Goal: Obtain resource: Download file/media

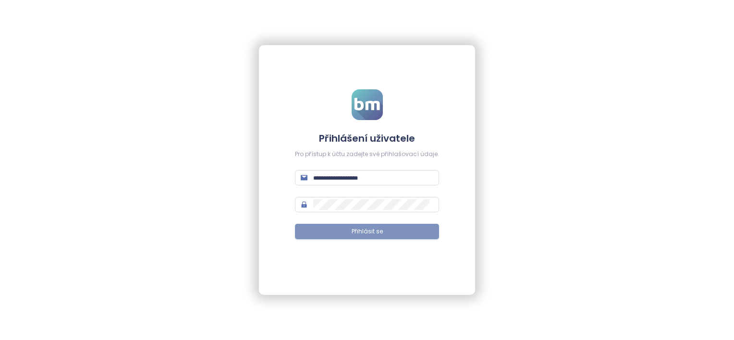
type input "**********"
click at [373, 233] on span "Přihlásit se" at bounding box center [367, 231] width 31 height 9
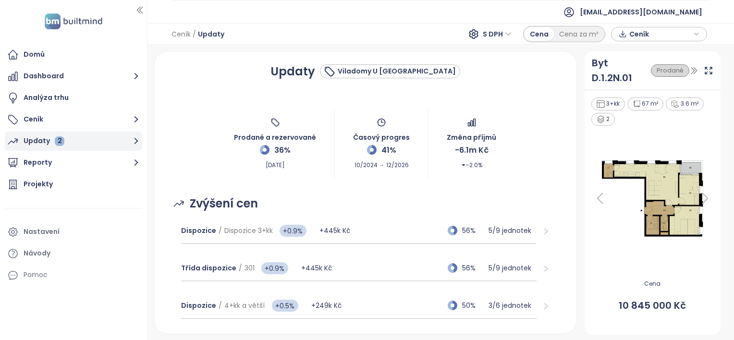
click at [29, 140] on div "Updaty 2" at bounding box center [44, 141] width 41 height 12
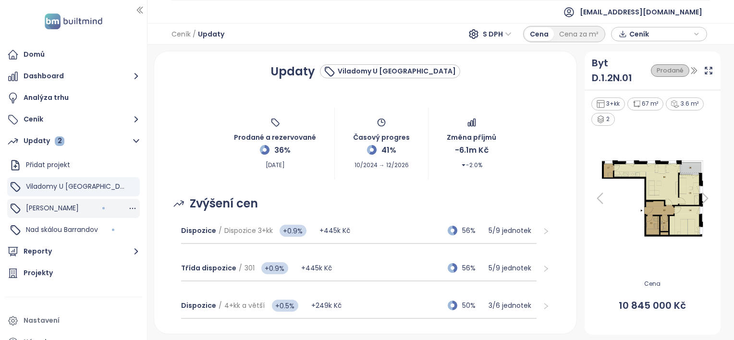
click at [37, 207] on span "[PERSON_NAME]" at bounding box center [52, 208] width 53 height 10
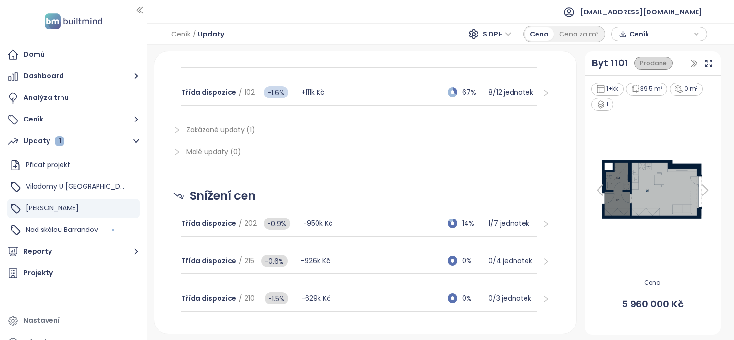
scroll to position [336, 0]
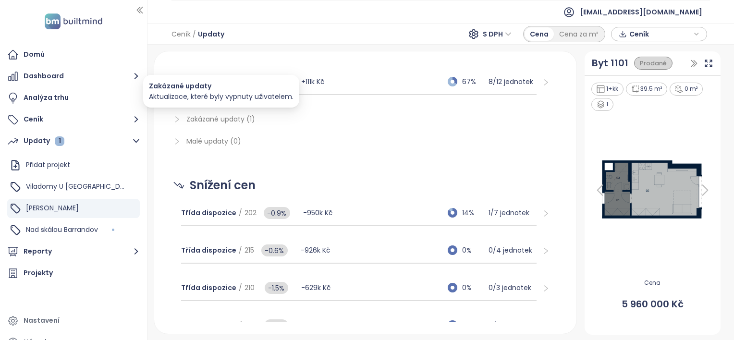
click at [205, 117] on span "Zakázané updaty (1)" at bounding box center [220, 119] width 69 height 10
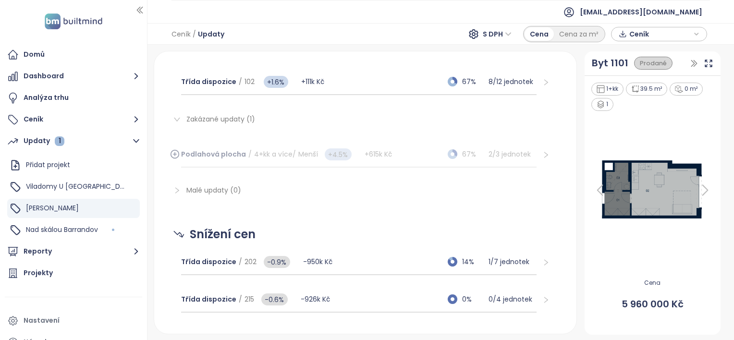
click at [175, 153] on icon at bounding box center [175, 154] width 0 height 3
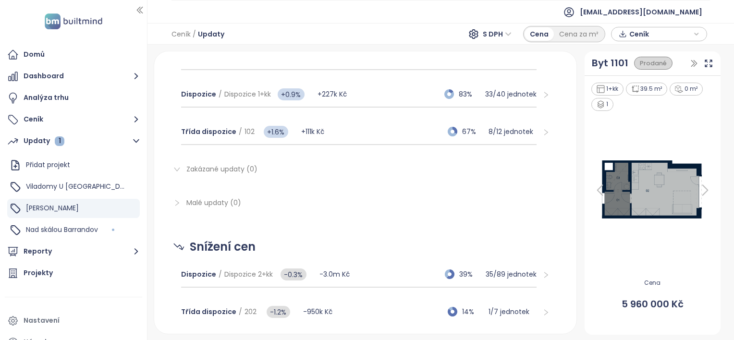
scroll to position [288, 0]
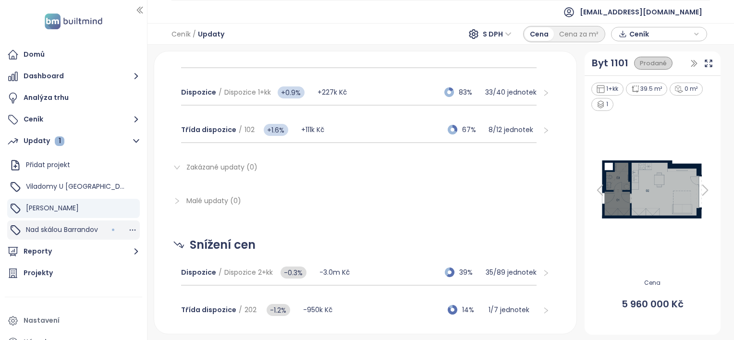
click at [37, 231] on span "Nad skálou Barrandov" at bounding box center [62, 230] width 72 height 10
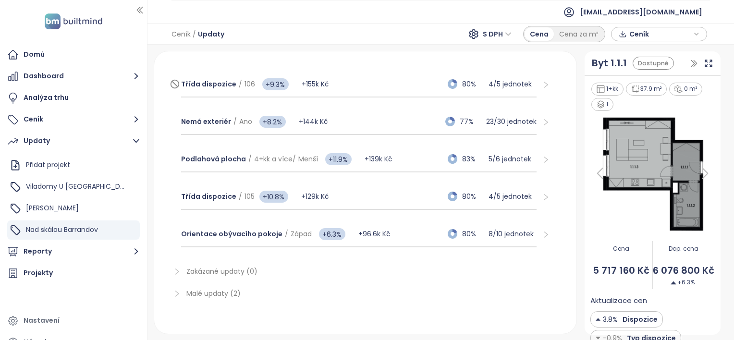
scroll to position [711, 0]
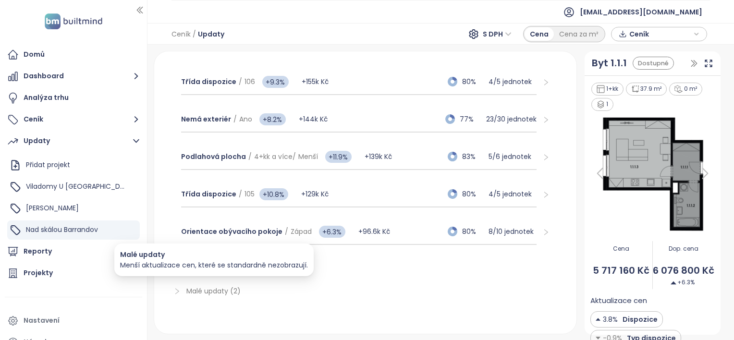
click at [201, 287] on span "Malé updaty (2)" at bounding box center [213, 291] width 54 height 10
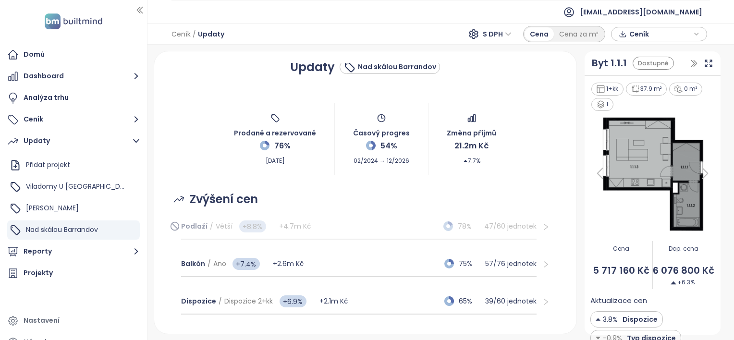
scroll to position [0, 0]
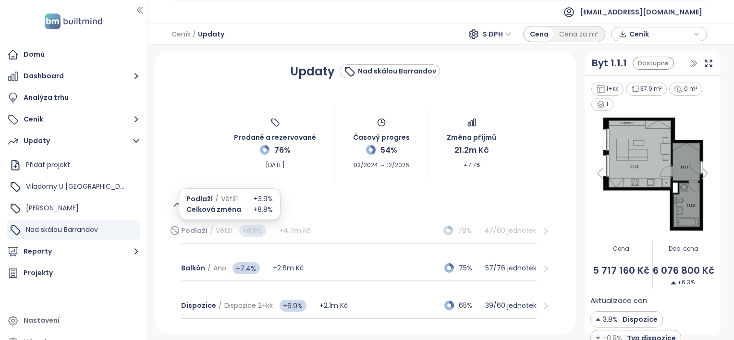
click at [185, 230] on span "Podlaží" at bounding box center [194, 231] width 26 height 10
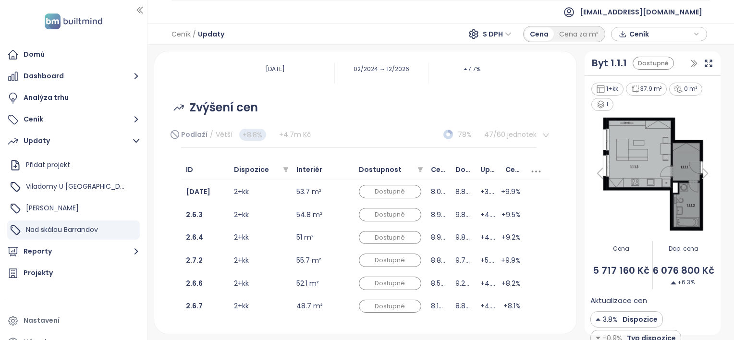
scroll to position [48, 0]
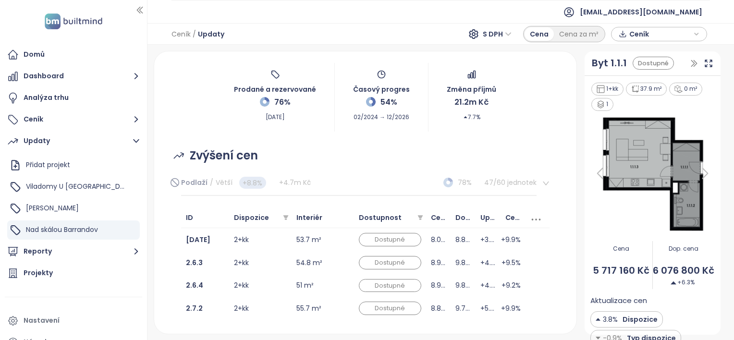
click at [543, 180] on icon "right" at bounding box center [546, 183] width 7 height 7
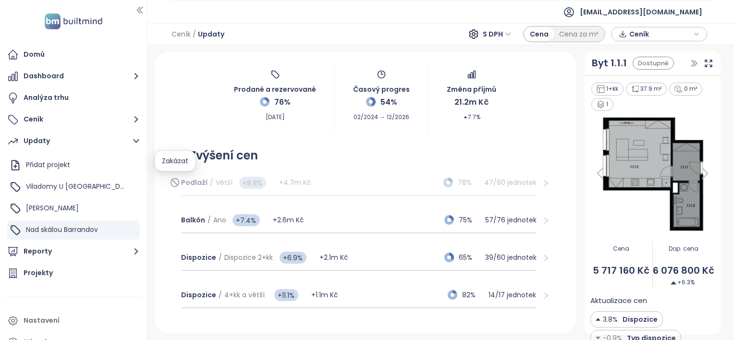
click at [176, 180] on icon at bounding box center [175, 183] width 10 height 12
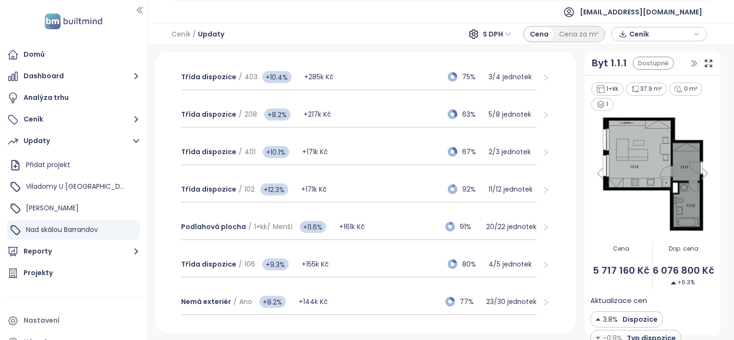
scroll to position [723, 0]
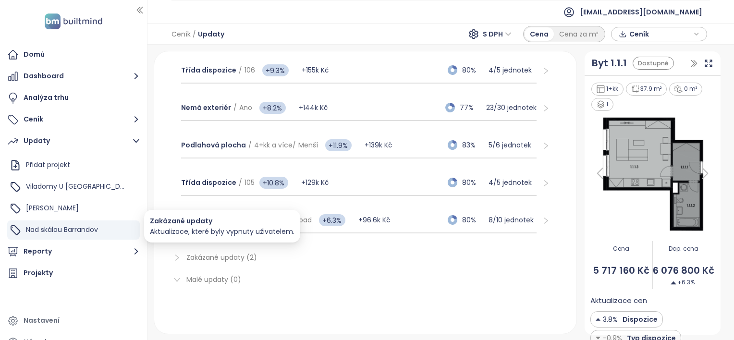
click at [209, 253] on span "Zakázané updaty (2)" at bounding box center [221, 258] width 71 height 10
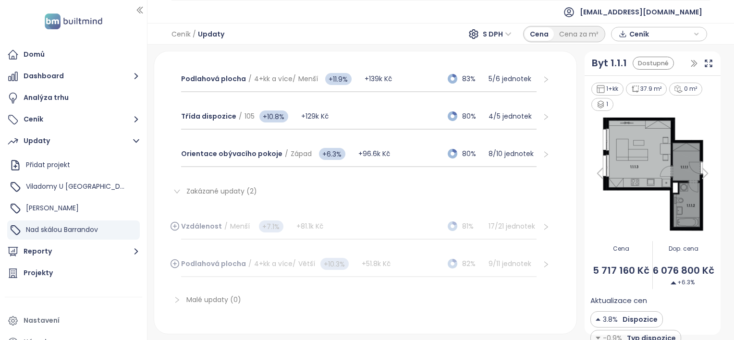
scroll to position [798, 0]
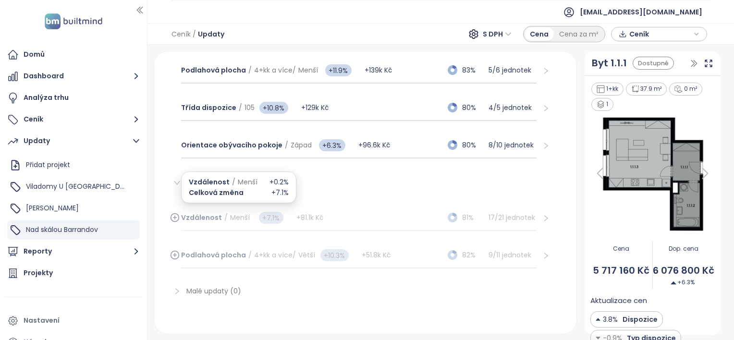
click at [192, 213] on span "Vzdálenost" at bounding box center [201, 218] width 41 height 10
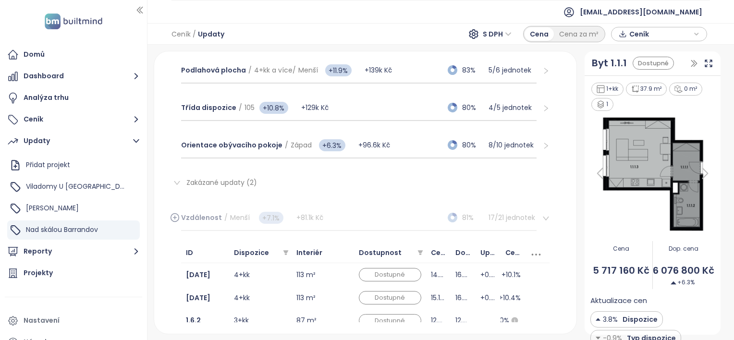
click at [176, 218] on icon at bounding box center [175, 218] width 3 height 0
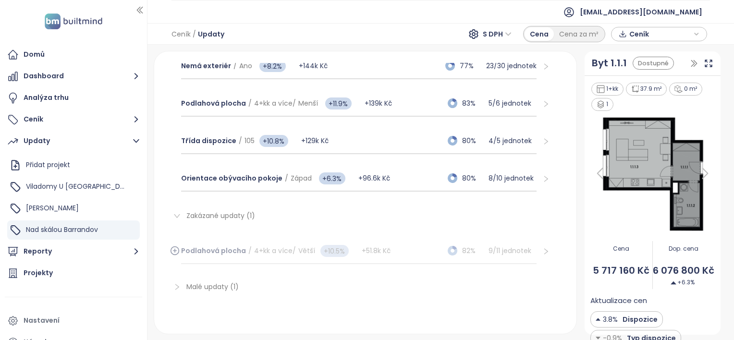
scroll to position [760, 0]
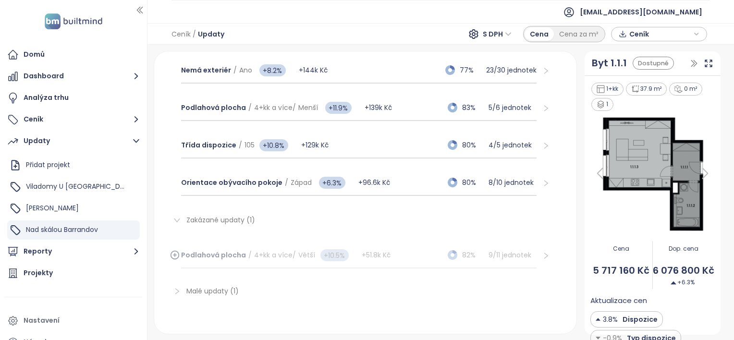
click at [175, 250] on icon at bounding box center [175, 255] width 10 height 12
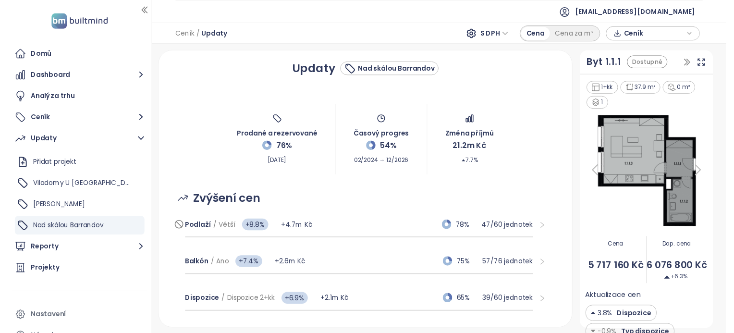
scroll to position [0, 0]
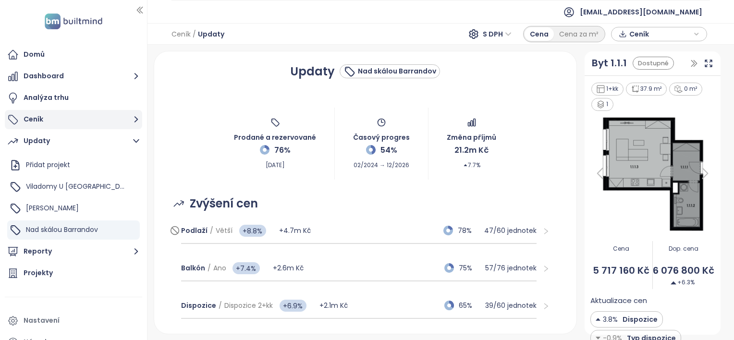
click at [35, 119] on button "Ceník" at bounding box center [73, 119] width 137 height 19
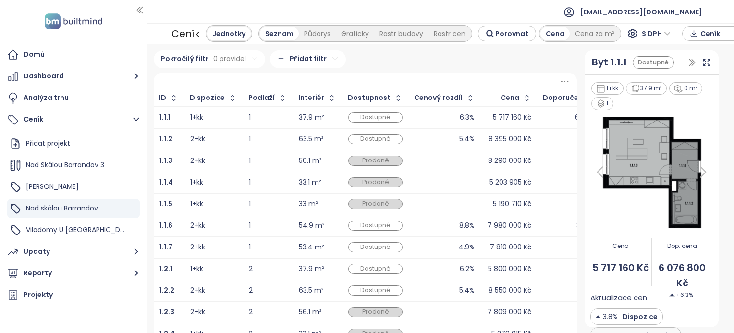
click at [704, 35] on span "Ceník" at bounding box center [732, 33] width 62 height 14
click at [706, 81] on span "Stáhnout" at bounding box center [719, 81] width 34 height 11
click at [57, 229] on span "Viladomy U [GEOGRAPHIC_DATA]" at bounding box center [81, 230] width 110 height 10
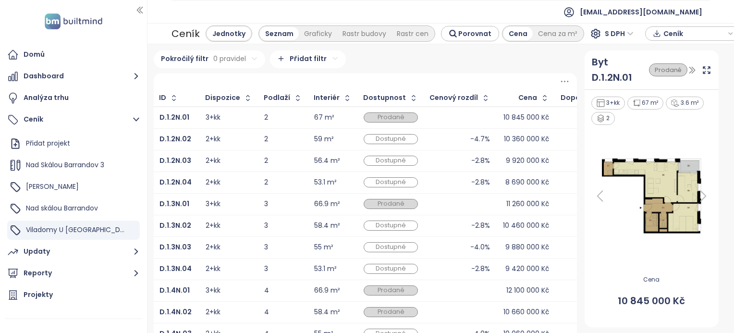
scroll to position [0, 1]
click at [559, 80] on icon at bounding box center [564, 81] width 12 height 12
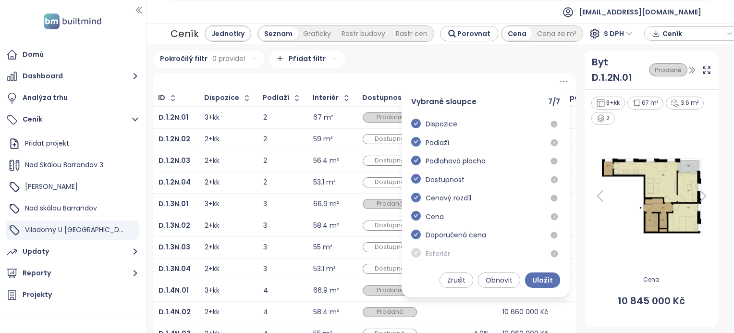
click at [559, 80] on icon at bounding box center [564, 81] width 12 height 12
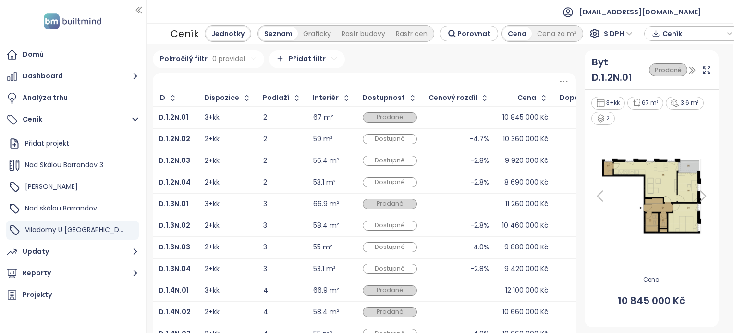
click at [663, 33] on span "Ceník" at bounding box center [694, 33] width 62 height 14
click at [677, 82] on span "Stáhnout" at bounding box center [681, 81] width 34 height 11
click at [39, 75] on button "Dashboard" at bounding box center [72, 76] width 137 height 19
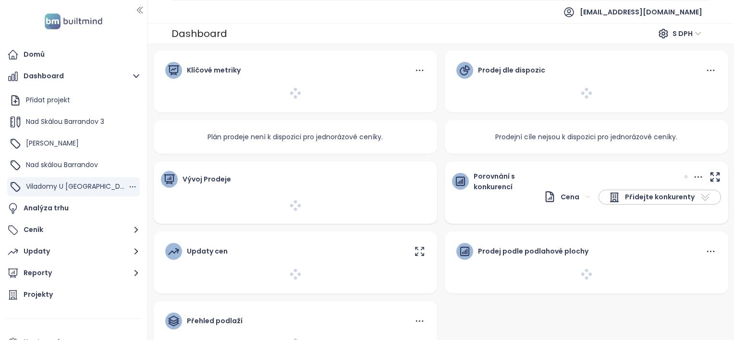
click at [65, 188] on span "Viladomy U [GEOGRAPHIC_DATA]" at bounding box center [81, 187] width 110 height 10
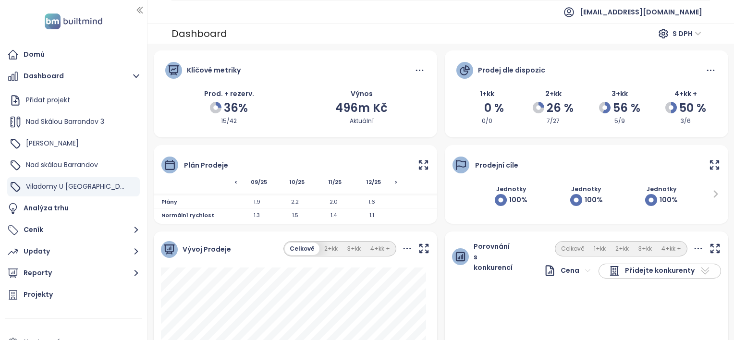
click at [421, 163] on icon at bounding box center [423, 165] width 8 height 8
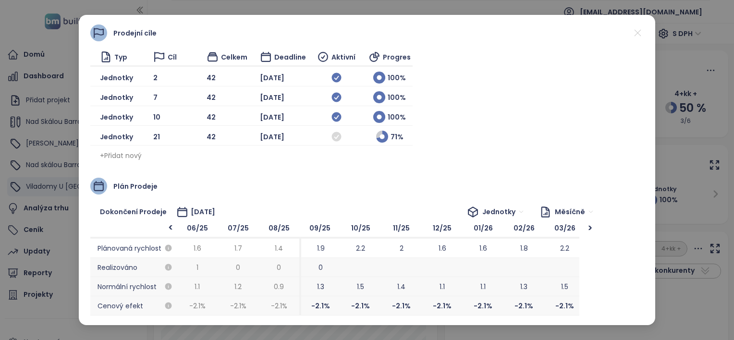
click at [638, 32] on icon at bounding box center [638, 33] width 12 height 12
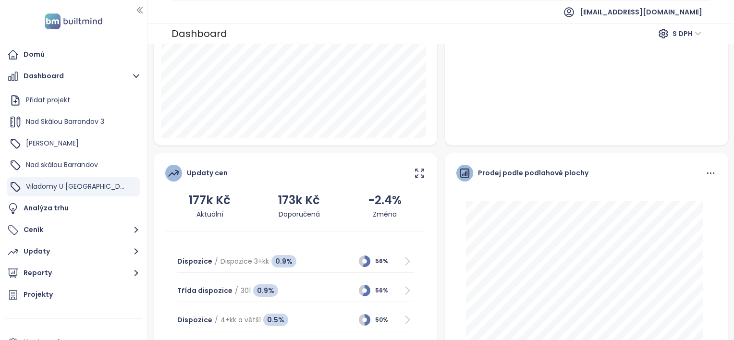
scroll to position [336, 0]
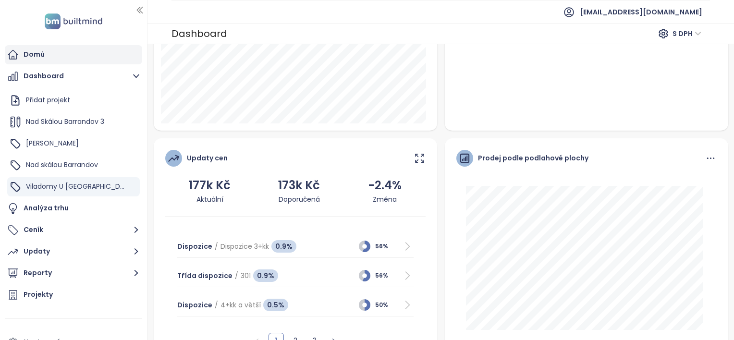
click at [31, 56] on div "Domů" at bounding box center [34, 55] width 21 height 12
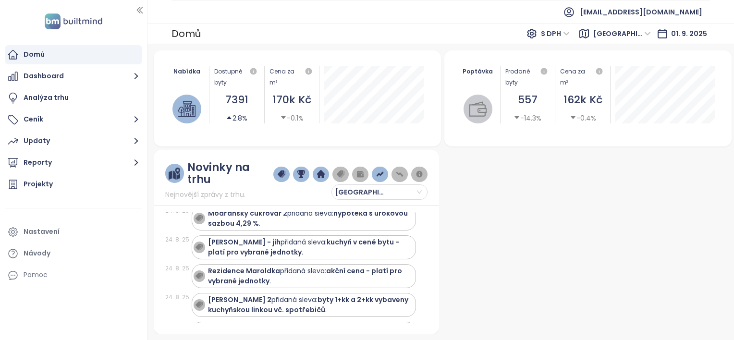
scroll to position [481, 0]
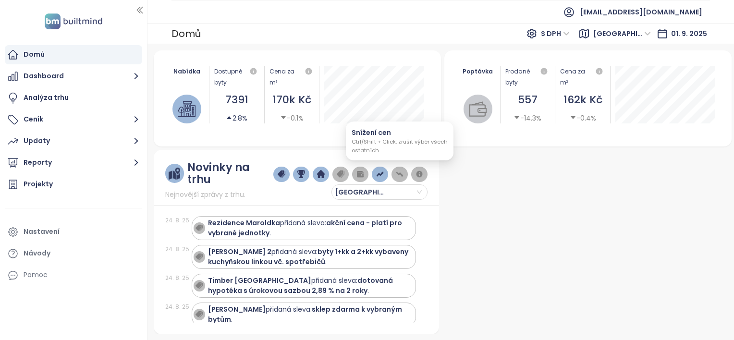
click at [399, 172] on img "button" at bounding box center [400, 174] width 8 height 9
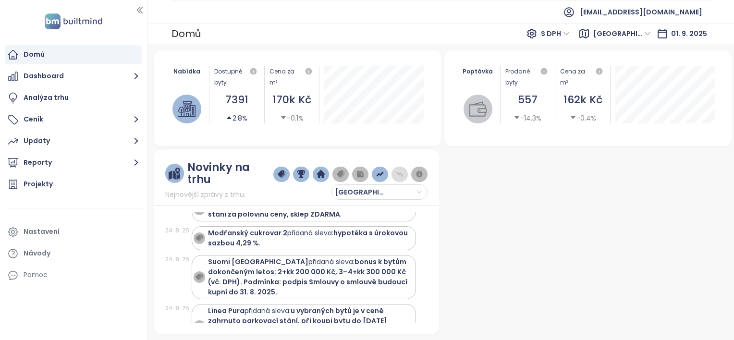
scroll to position [470, 0]
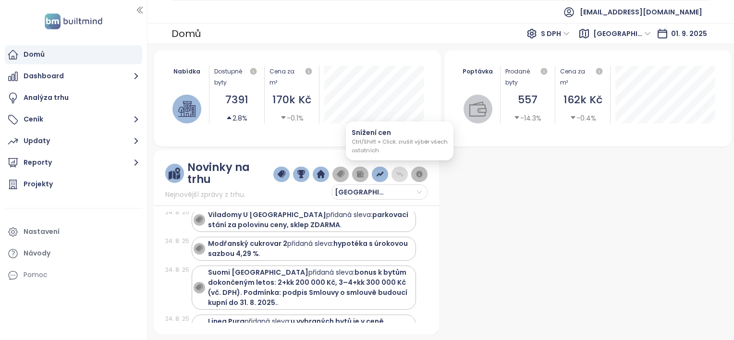
click at [400, 175] on img "button" at bounding box center [400, 174] width 8 height 9
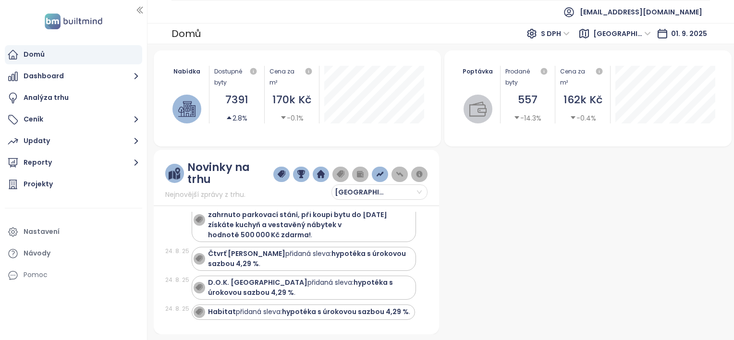
scroll to position [500, 0]
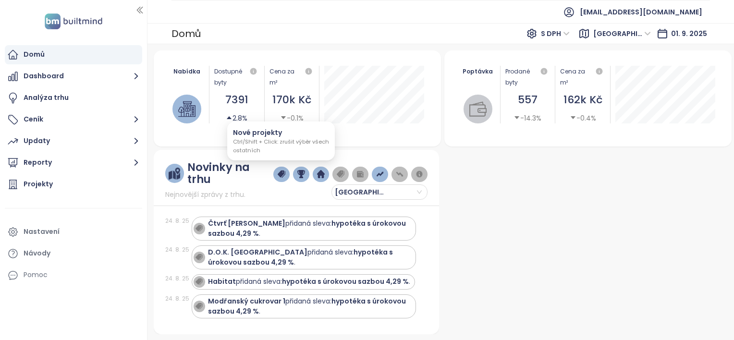
click at [284, 173] on img "button" at bounding box center [282, 174] width 8 height 9
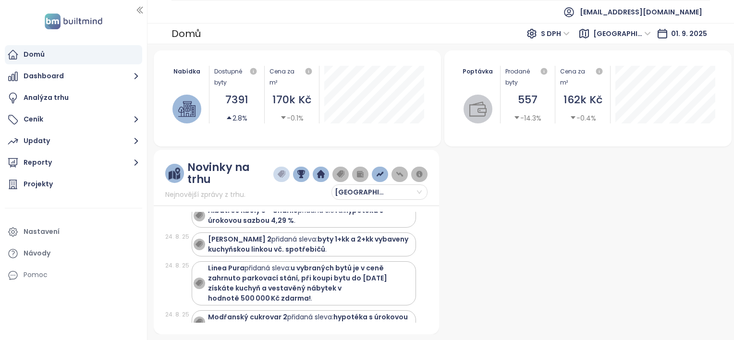
scroll to position [525, 0]
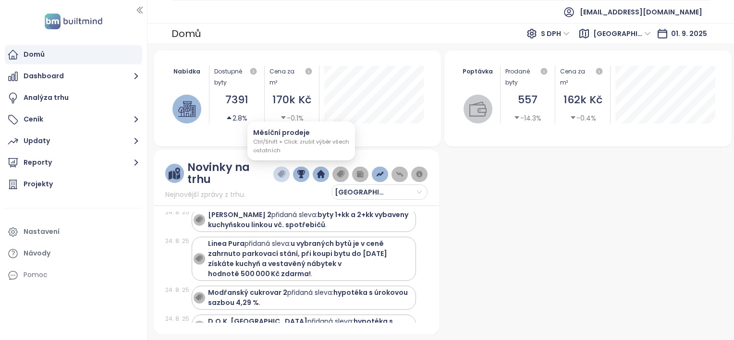
click at [302, 175] on img "button" at bounding box center [302, 174] width 8 height 9
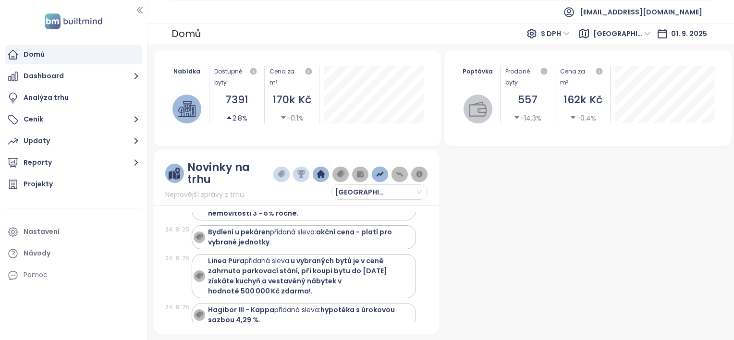
scroll to position [534, 0]
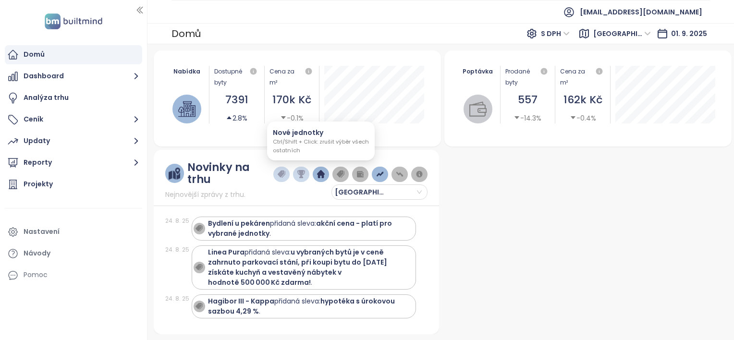
click at [321, 175] on img "button" at bounding box center [321, 174] width 8 height 9
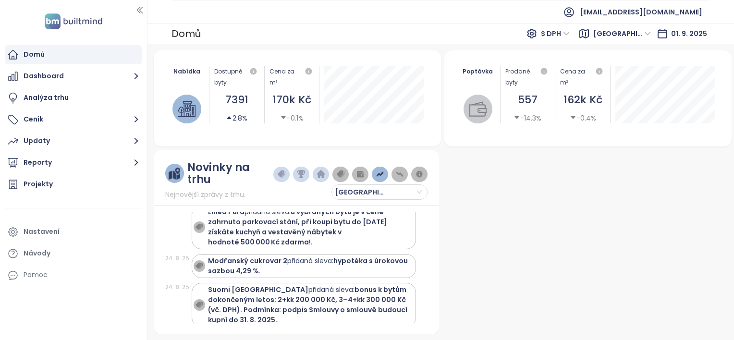
scroll to position [531, 0]
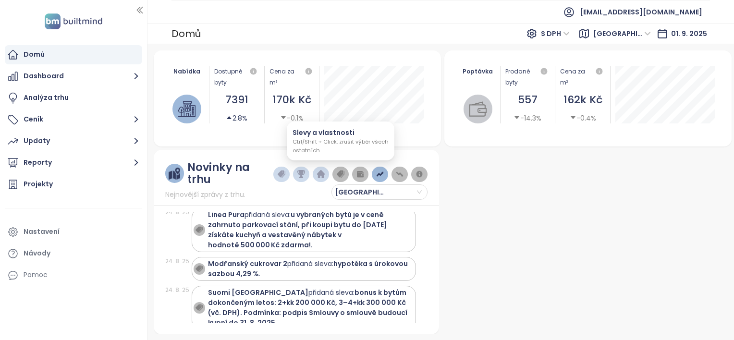
click at [342, 176] on img "button" at bounding box center [341, 174] width 8 height 9
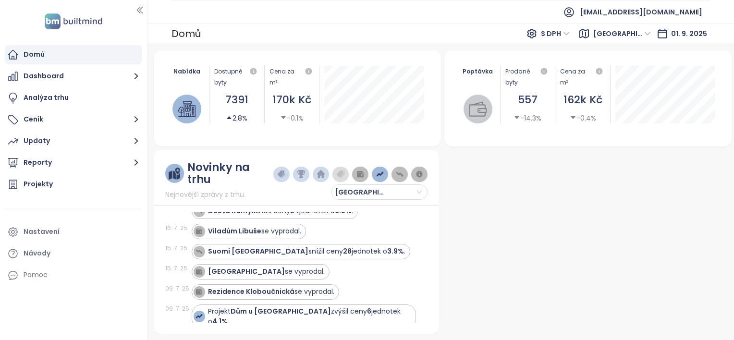
scroll to position [417, 0]
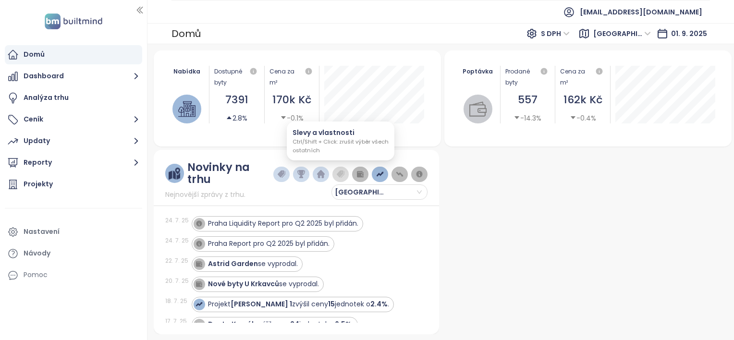
click at [342, 176] on img "button" at bounding box center [341, 174] width 8 height 9
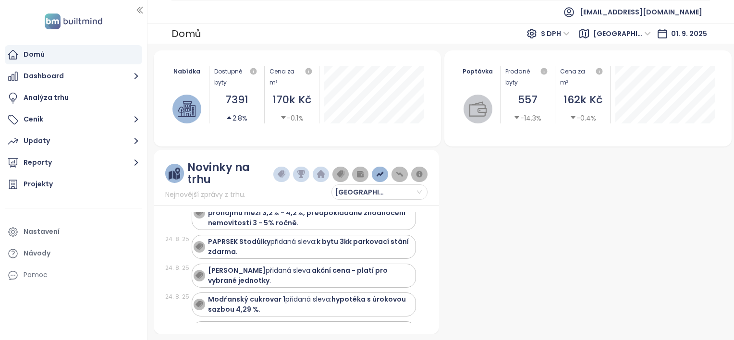
scroll to position [531, 0]
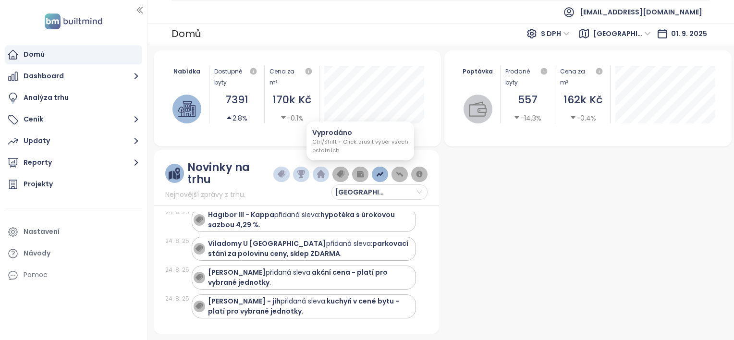
click at [362, 176] on img "button" at bounding box center [361, 174] width 8 height 9
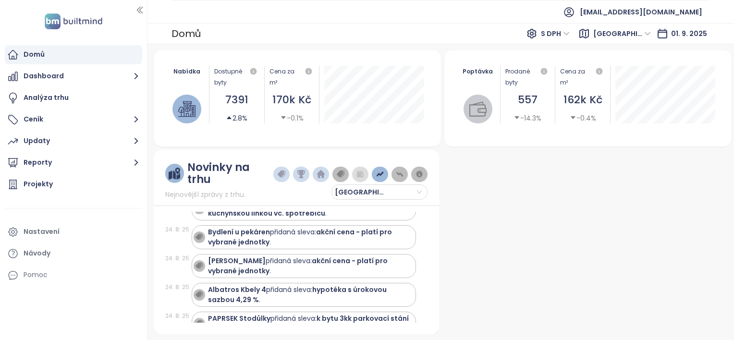
scroll to position [597, 0]
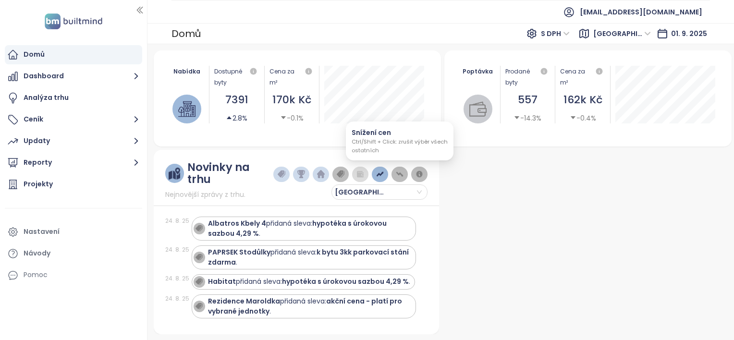
click at [397, 175] on img "button" at bounding box center [400, 174] width 8 height 9
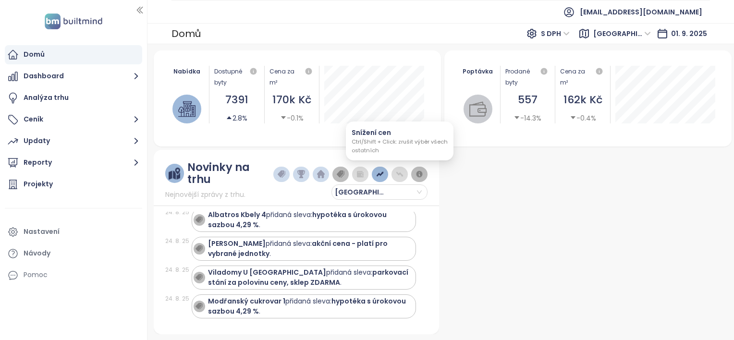
click at [397, 175] on img "button" at bounding box center [400, 174] width 8 height 9
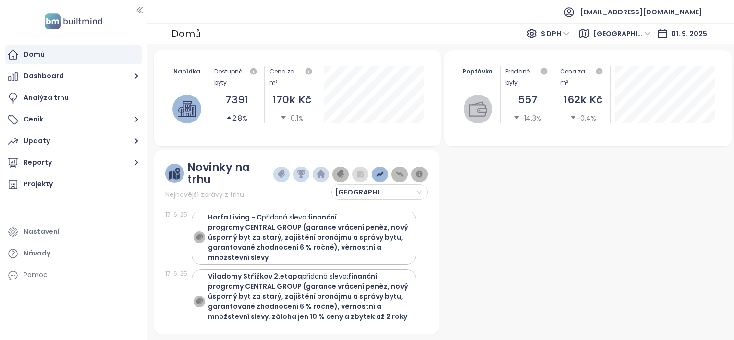
scroll to position [2547, 0]
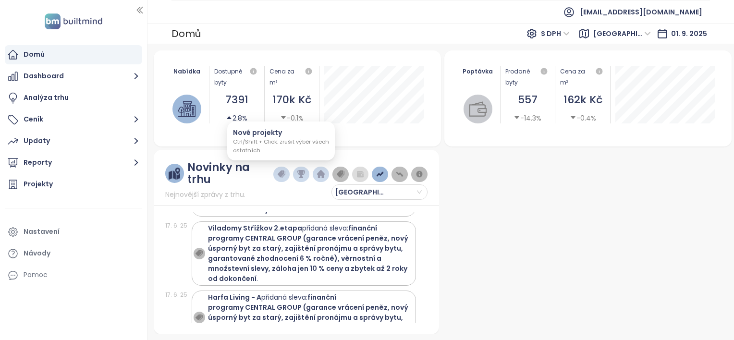
click at [281, 175] on img "button" at bounding box center [282, 174] width 8 height 9
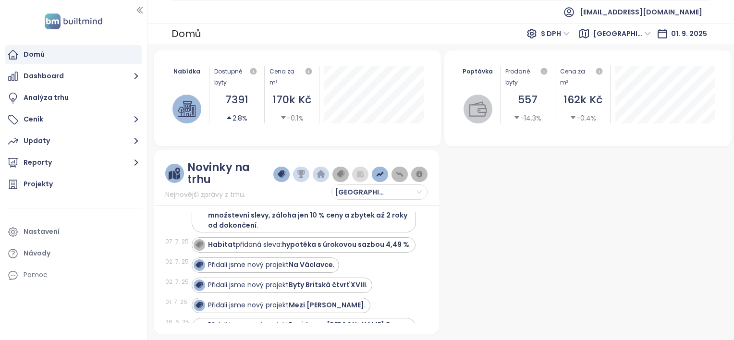
click at [301, 173] on img "button" at bounding box center [302, 174] width 8 height 9
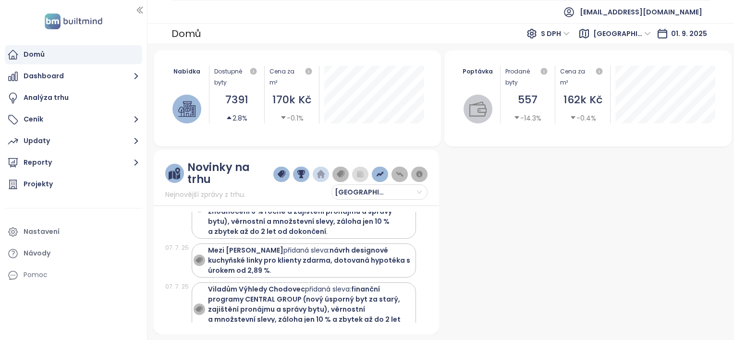
click at [323, 174] on img "button" at bounding box center [321, 174] width 8 height 9
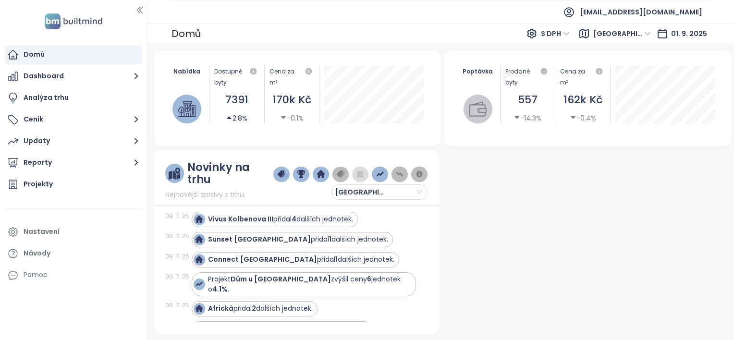
scroll to position [1735, 0]
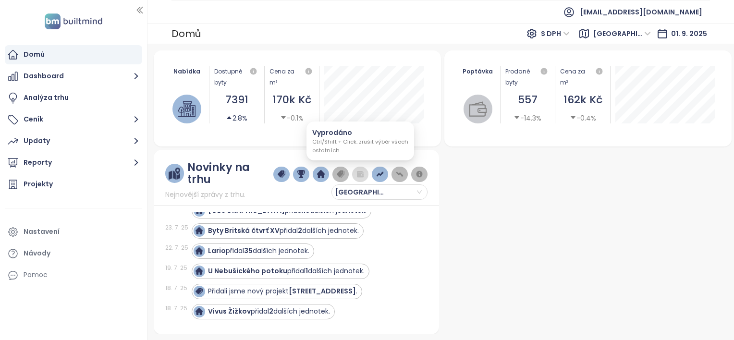
click at [360, 175] on img "button" at bounding box center [361, 174] width 8 height 9
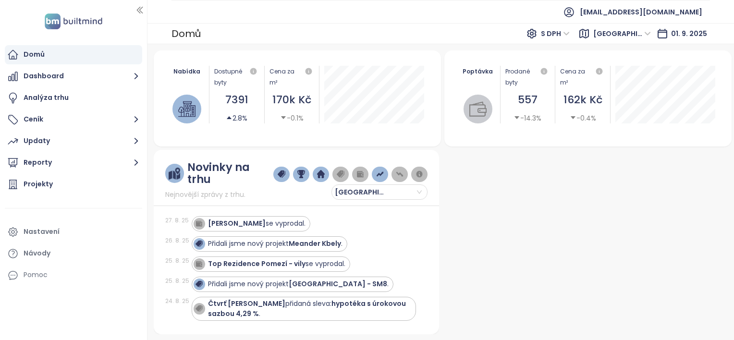
scroll to position [0, 0]
